Goal: Information Seeking & Learning: Learn about a topic

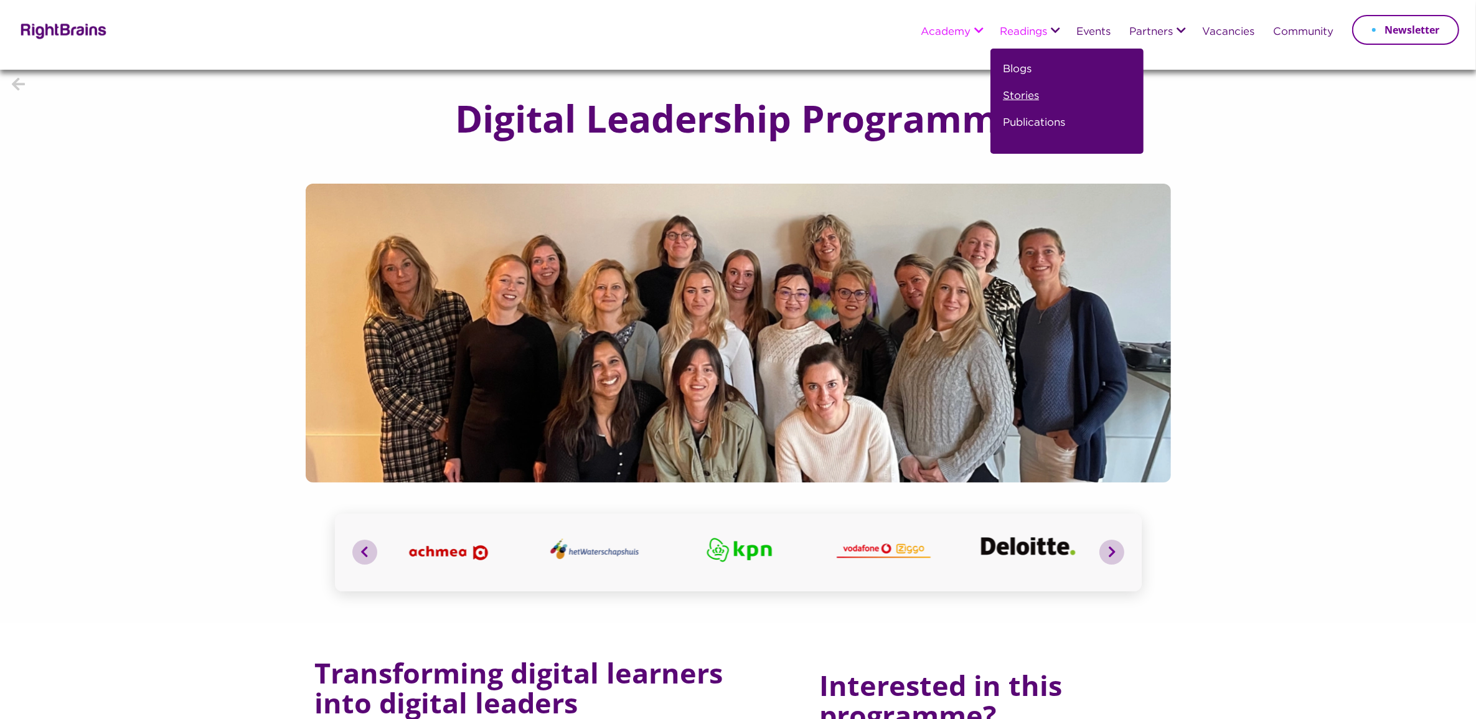
click at [1024, 94] on link "Stories" at bounding box center [1021, 101] width 36 height 27
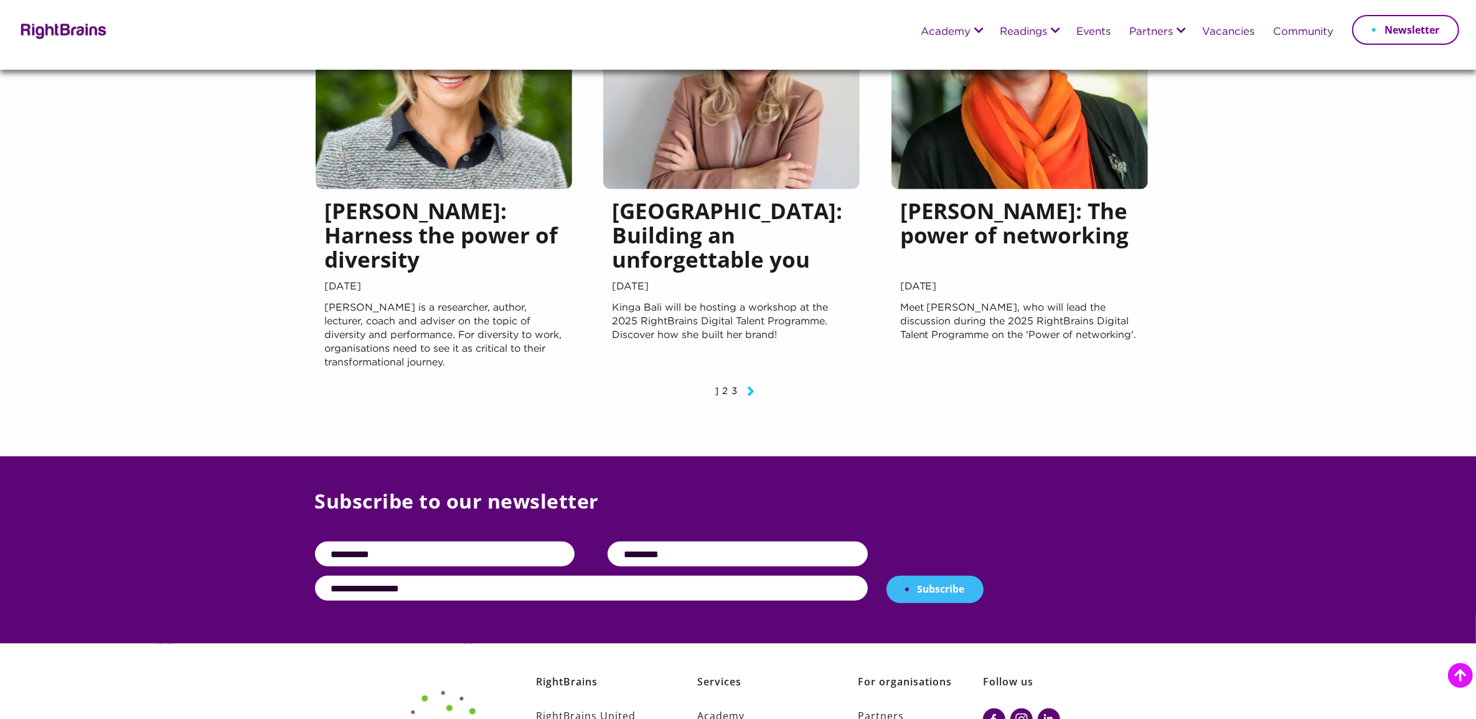
scroll to position [1556, 0]
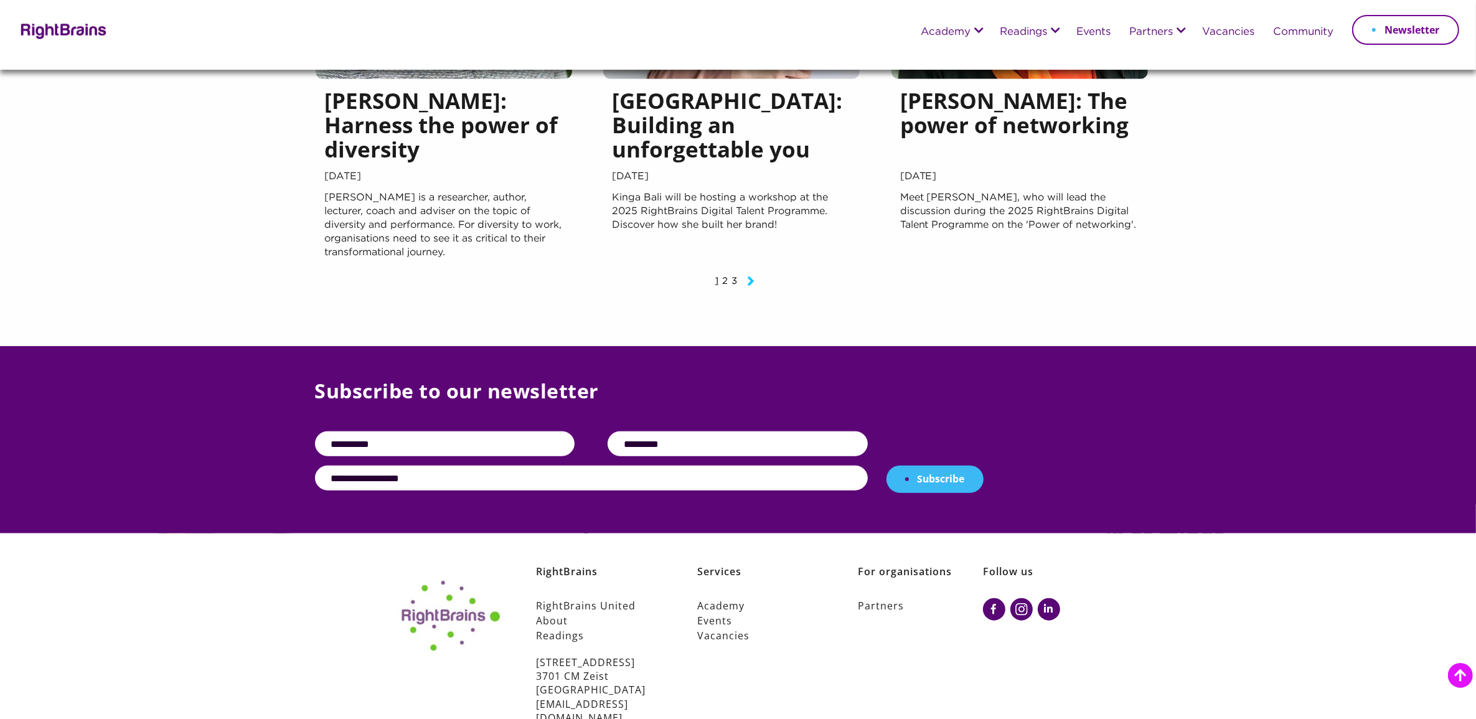
click at [750, 278] on icon "Next page" at bounding box center [750, 280] width 7 height 15
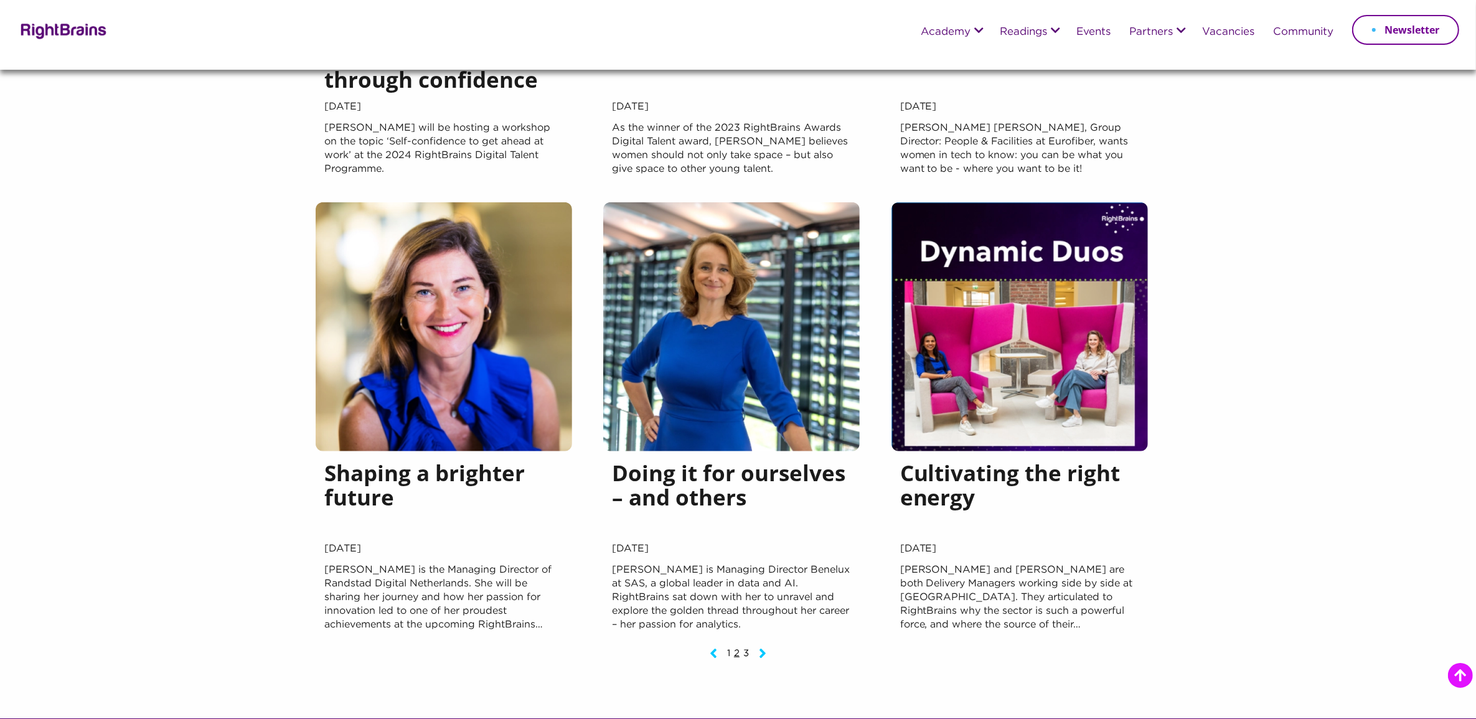
scroll to position [1167, 0]
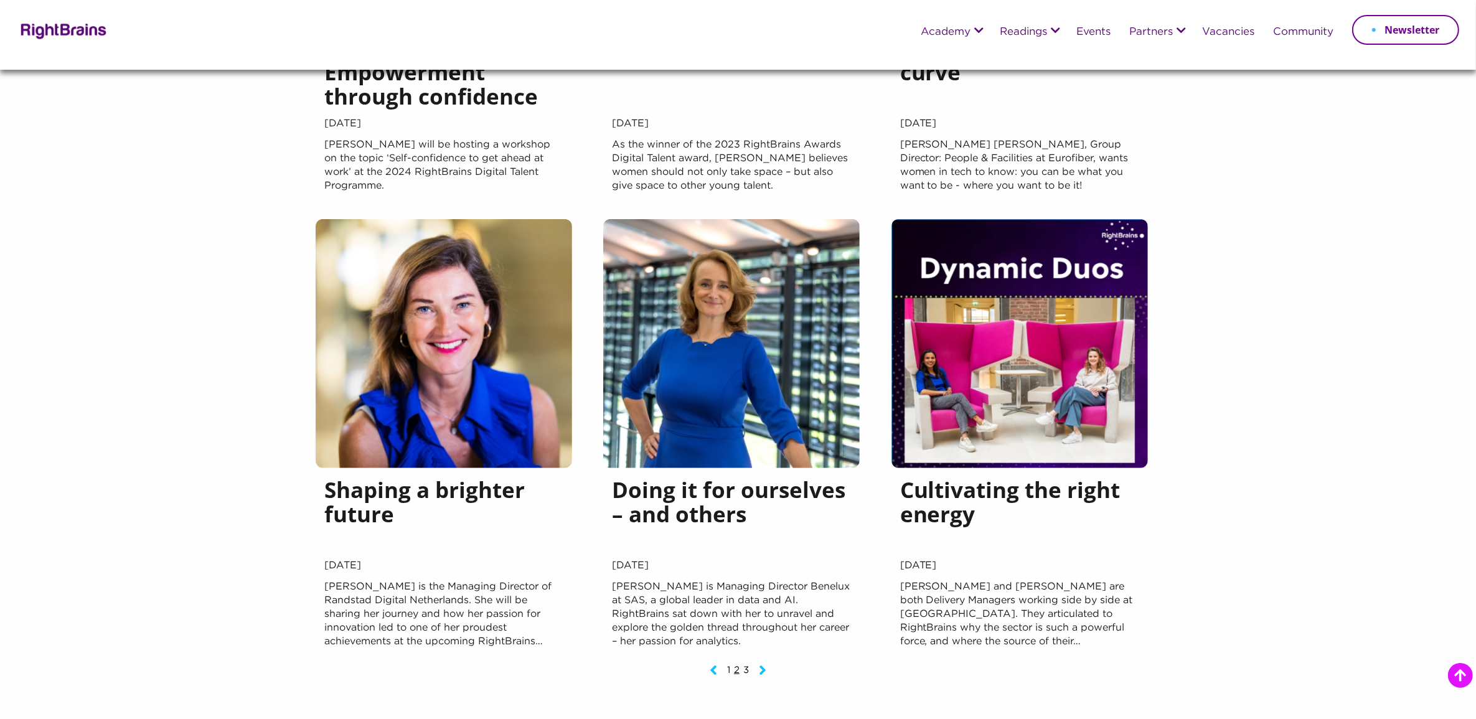
click at [759, 669] on icon "Next page" at bounding box center [762, 669] width 7 height 15
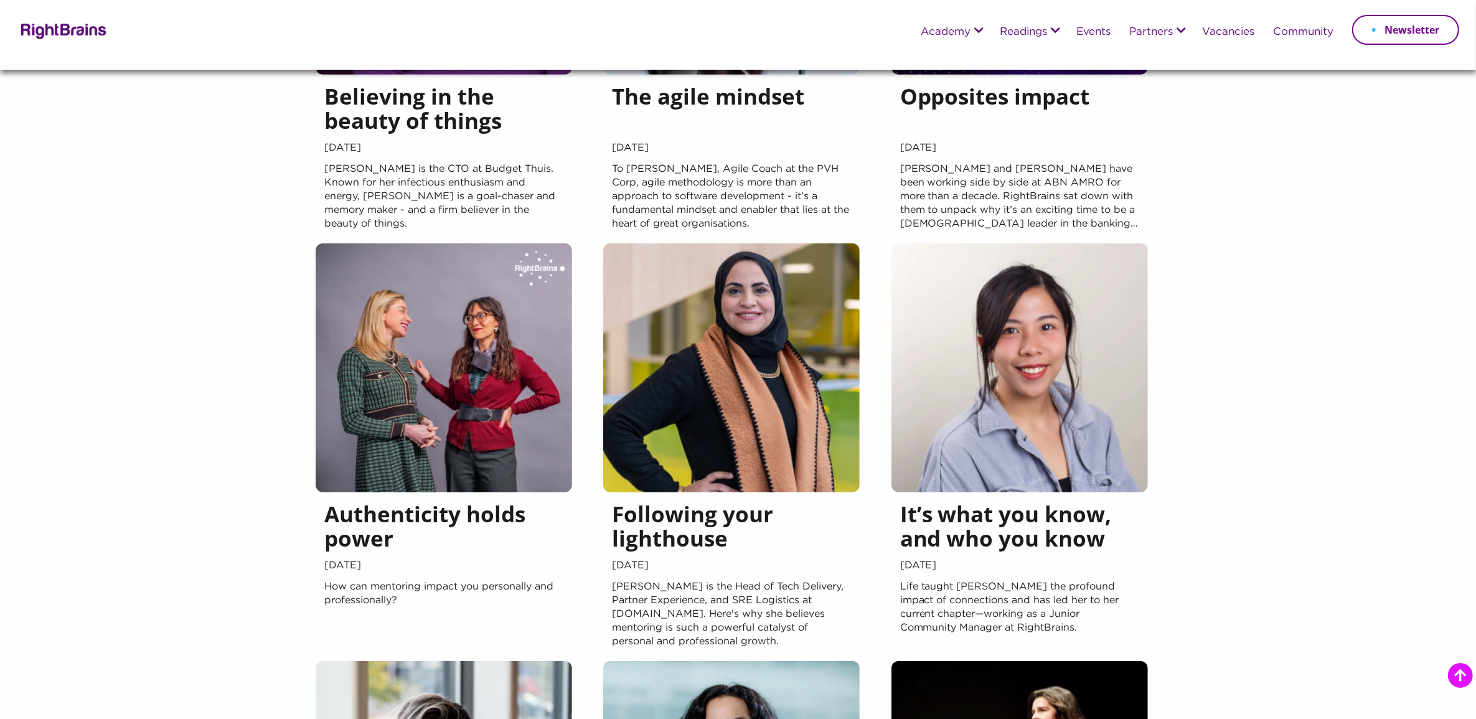
scroll to position [700, 0]
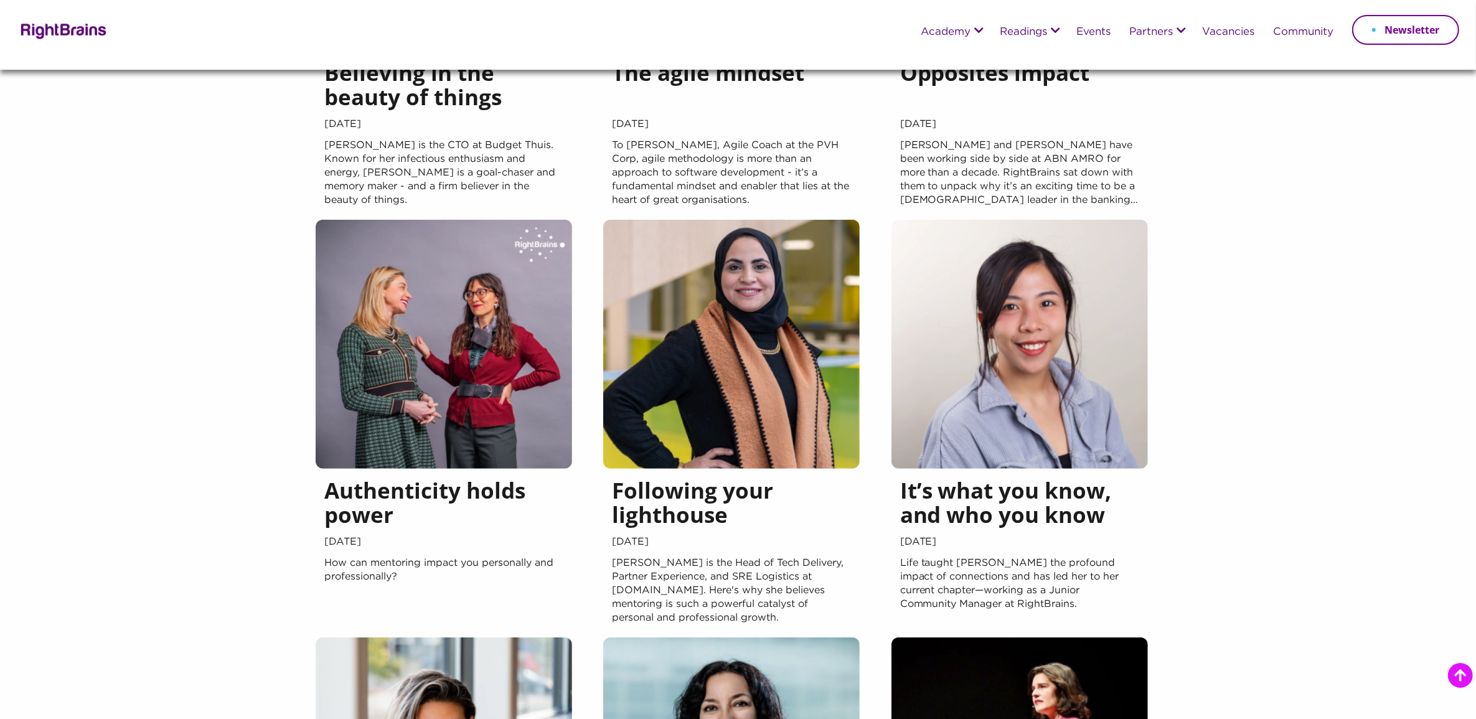
click at [430, 447] on img at bounding box center [444, 344] width 256 height 249
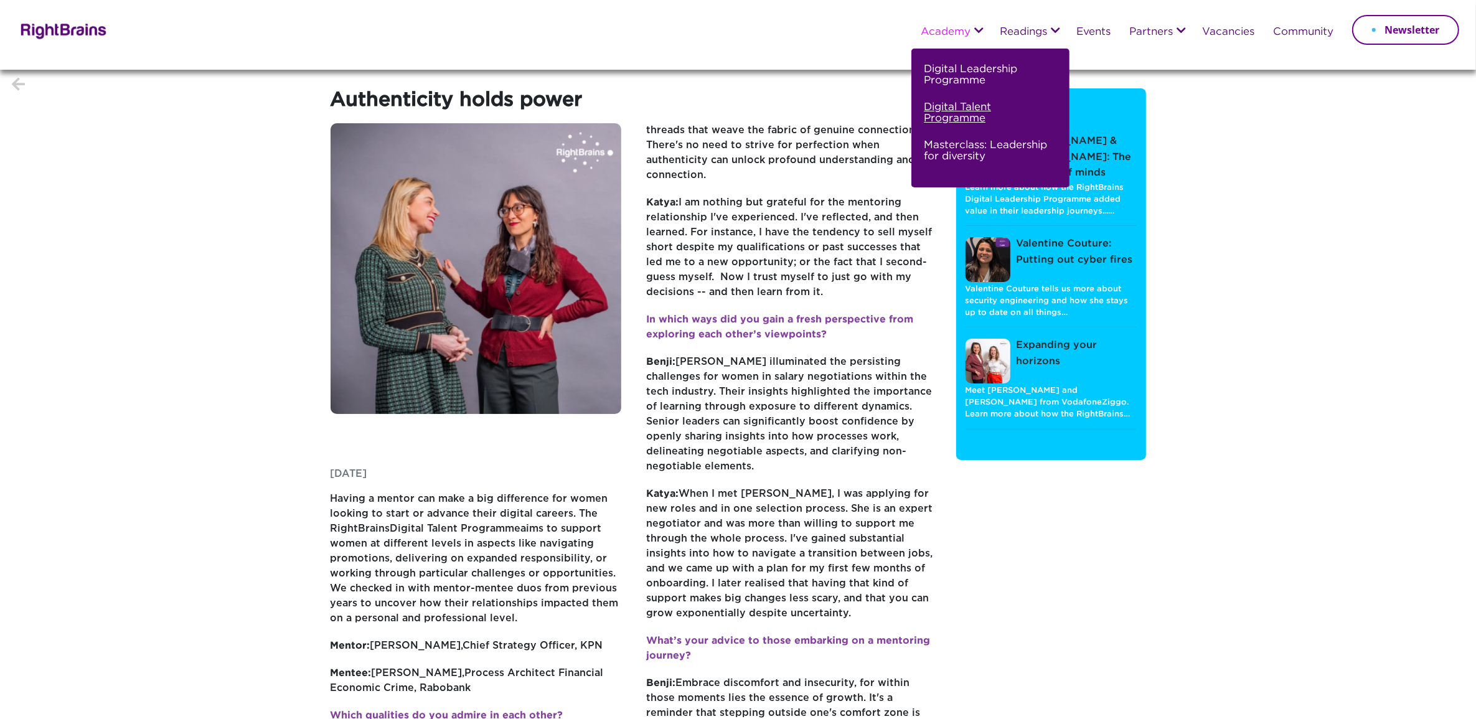
drag, startPoint x: 938, startPoint y: 114, endPoint x: 931, endPoint y: 112, distance: 7.1
click at [938, 114] on link "Digital Talent Programme" at bounding box center [989, 118] width 130 height 38
